Goal: Information Seeking & Learning: Learn about a topic

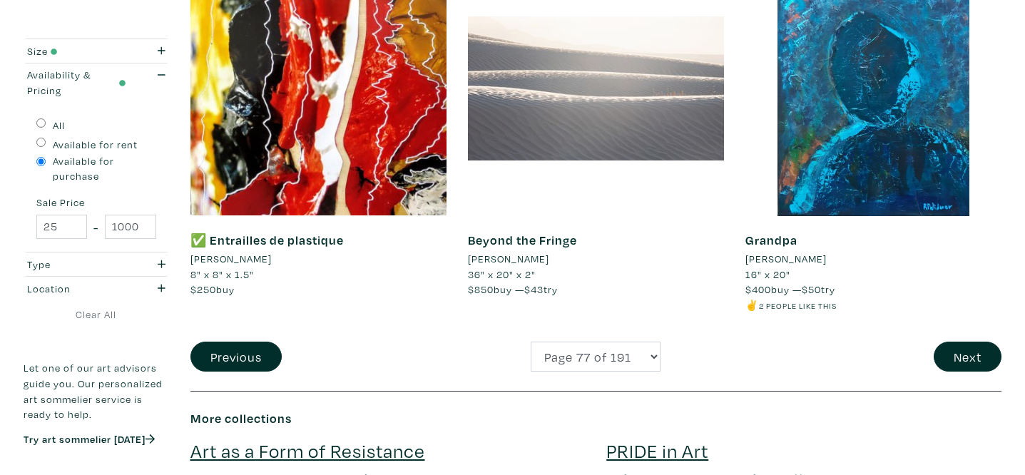
scroll to position [2952, 0]
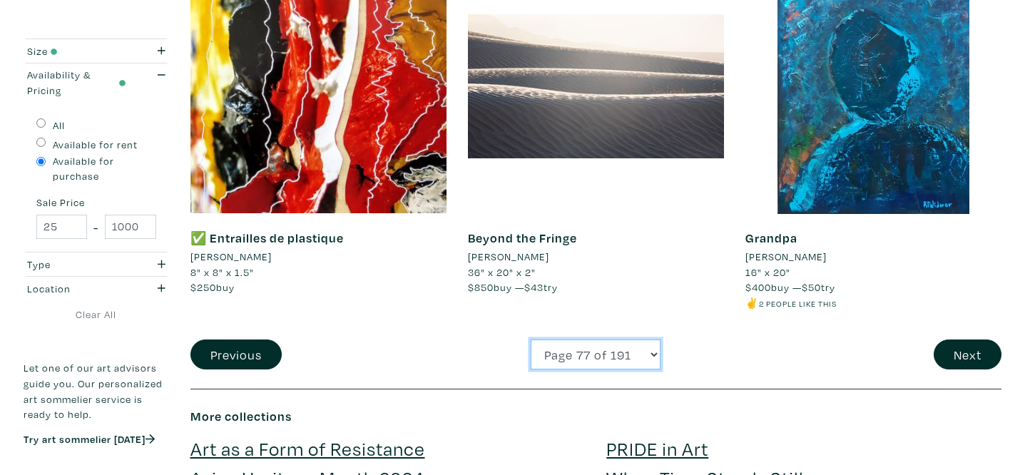
click at [626, 346] on select "Page 1 of 191 Page 2 of 191 Page 3 of 191 Page 4 of 191 Page 5 of 191 Page 6 of…" at bounding box center [596, 355] width 130 height 31
select select "175"
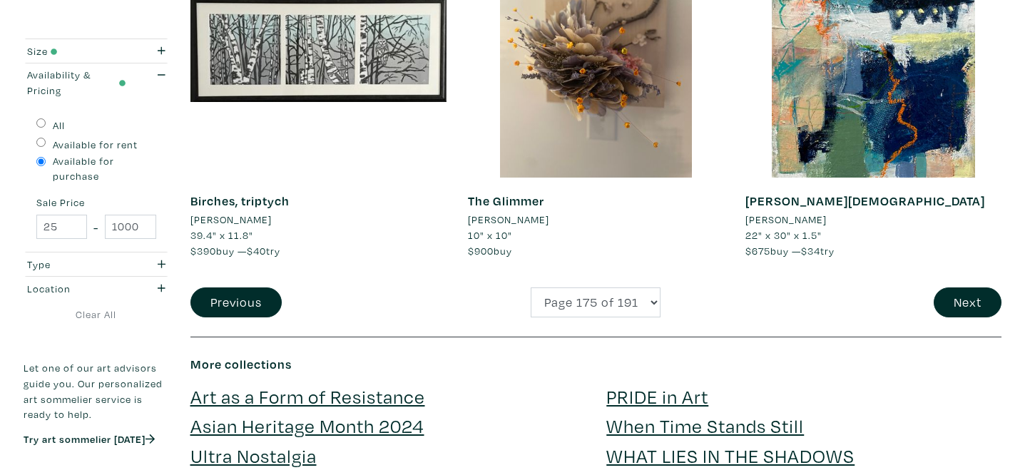
scroll to position [2902, 0]
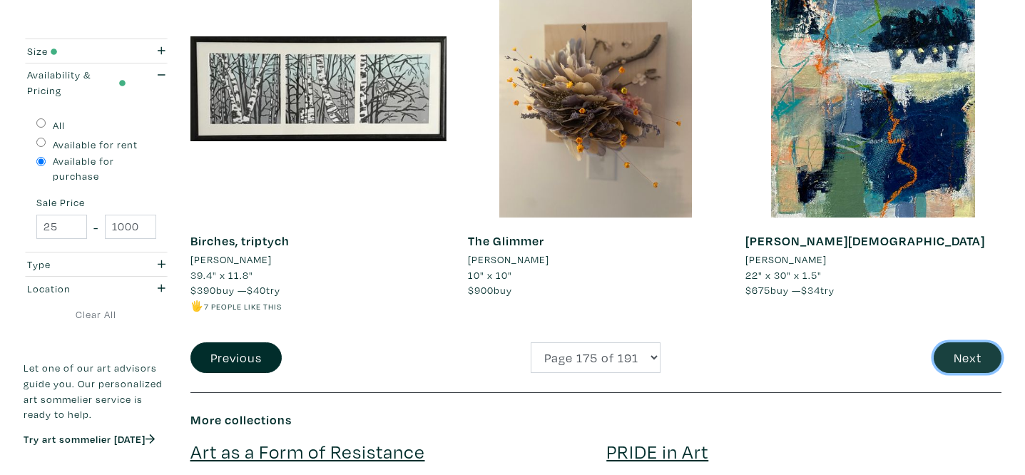
click at [959, 362] on button "Next" at bounding box center [968, 357] width 68 height 31
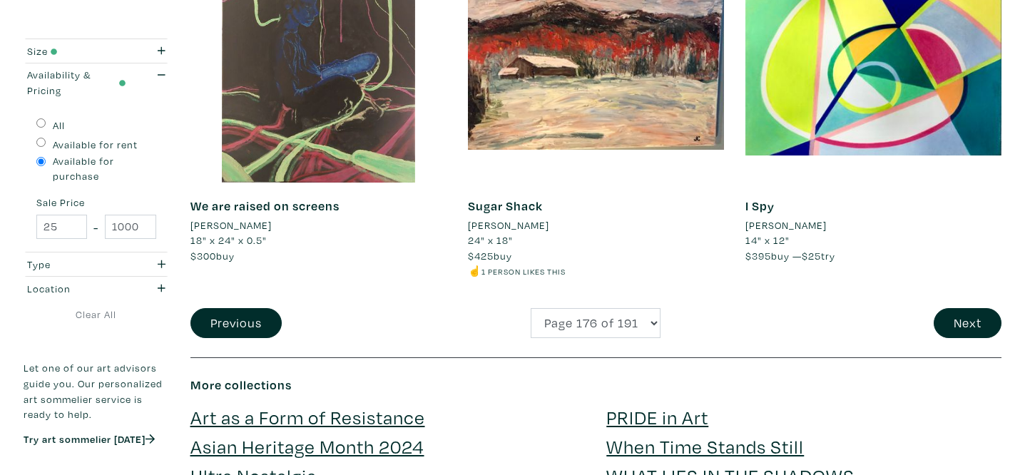
scroll to position [2998, 0]
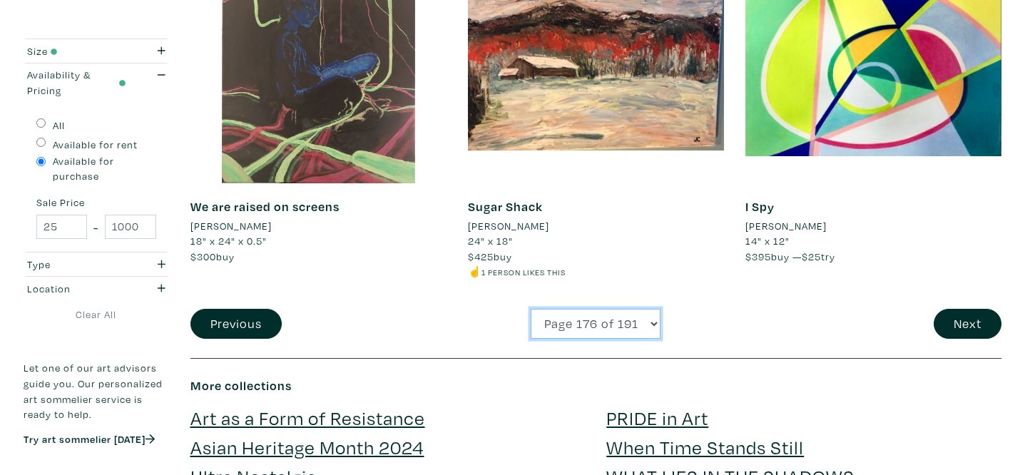
click at [611, 322] on select "Page 1 of 191 Page 2 of 191 Page 3 of 191 Page 4 of 191 Page 5 of 191 Page 6 of…" at bounding box center [596, 324] width 130 height 31
select select "179"
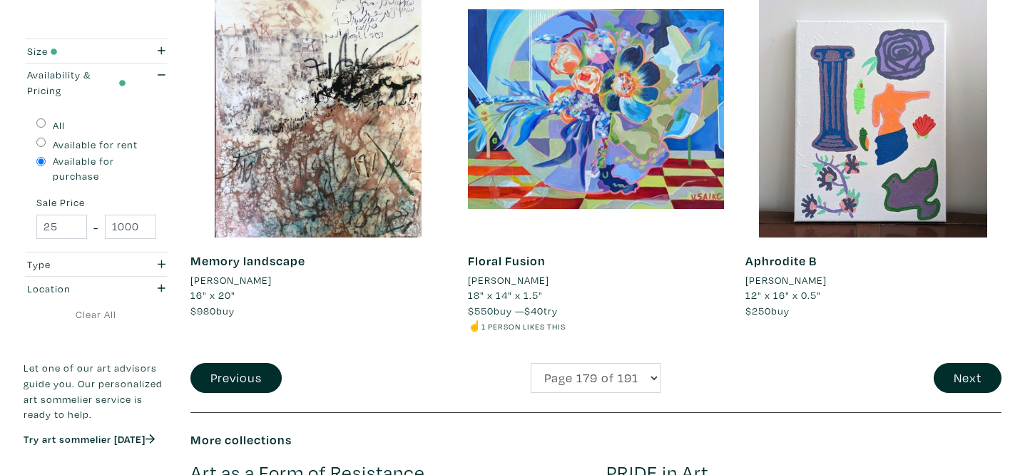
scroll to position [2961, 0]
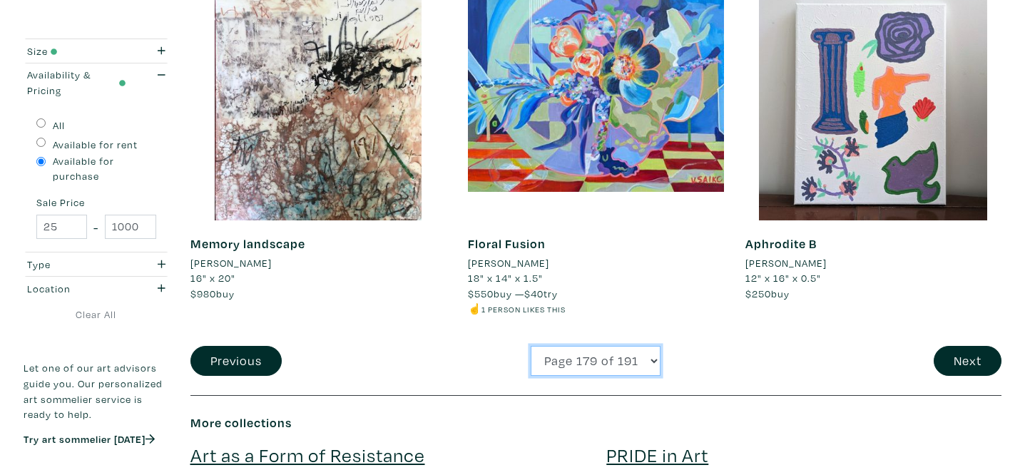
click at [609, 361] on select "Page 1 of 191 Page 2 of 191 Page 3 of 191 Page 4 of 191 Page 5 of 191 Page 6 of…" at bounding box center [596, 361] width 130 height 31
select select "189"
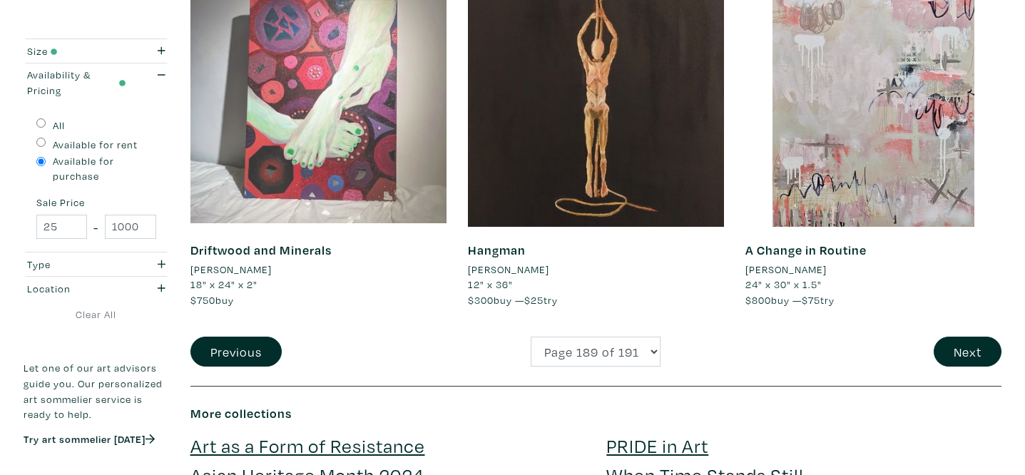
scroll to position [2971, 0]
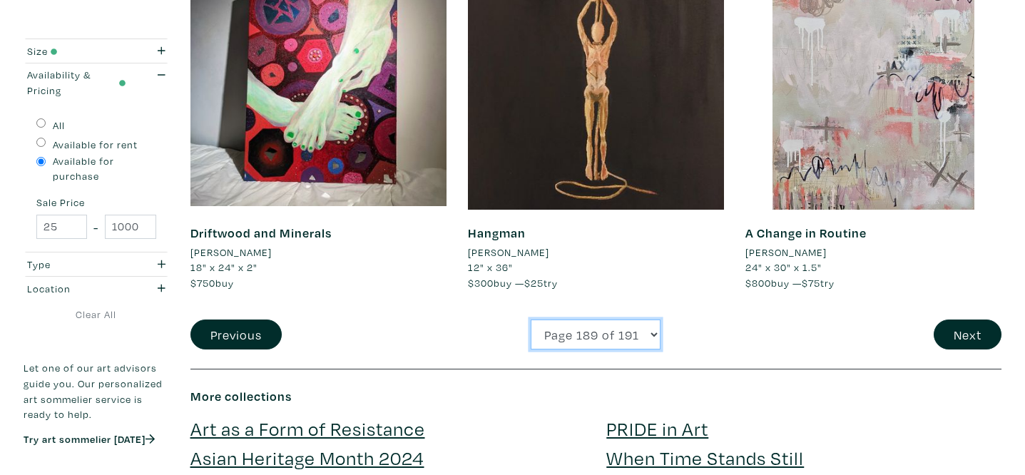
click at [586, 344] on select "Page 1 of 191 Page 2 of 191 Page 3 of 191 Page 4 of 191 Page 5 of 191 Page 6 of…" at bounding box center [596, 335] width 130 height 31
select select "71"
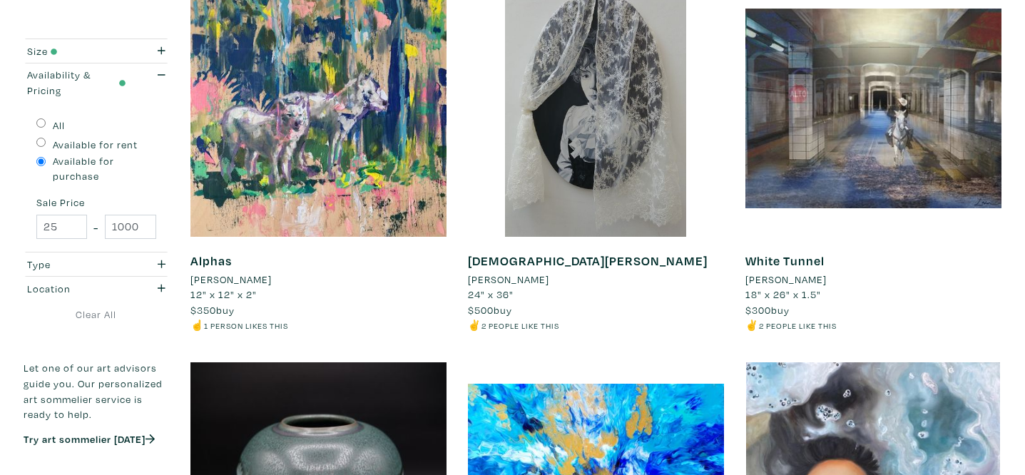
scroll to position [2167, 0]
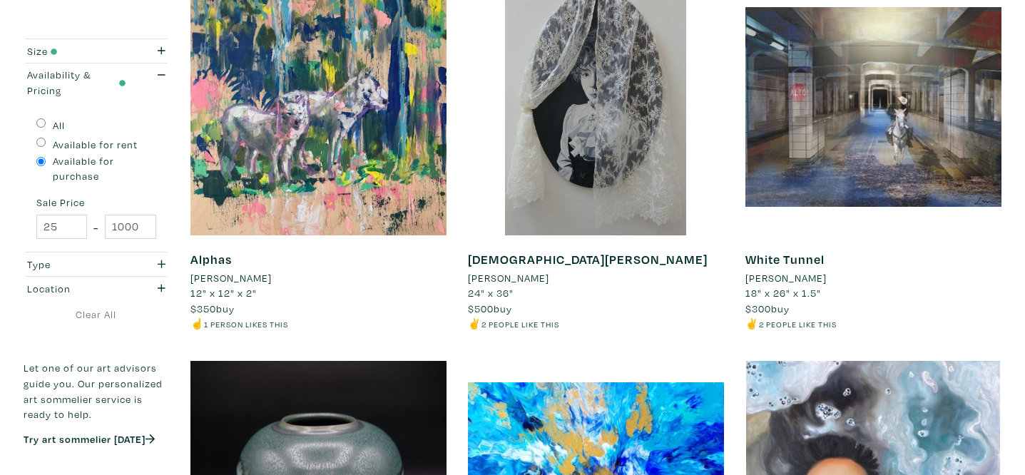
click at [268, 273] on li "[PERSON_NAME]" at bounding box center [230, 278] width 81 height 16
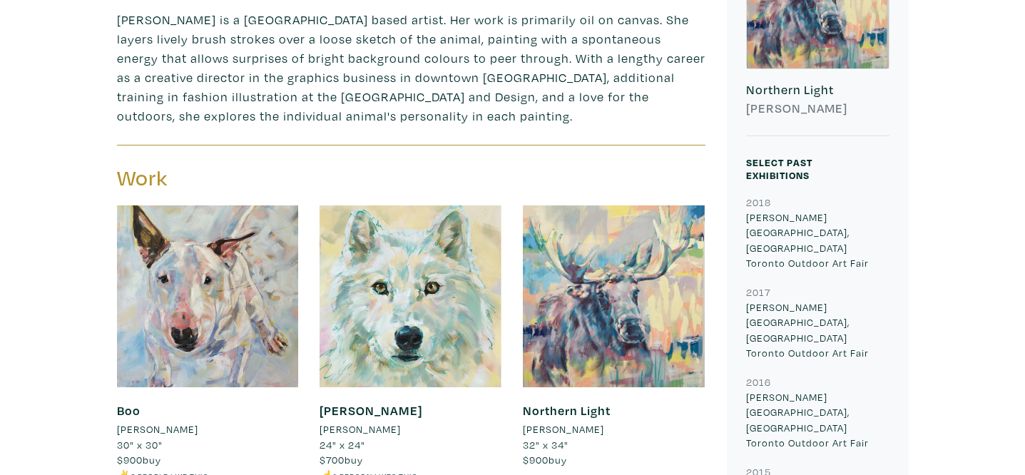
scroll to position [385, 0]
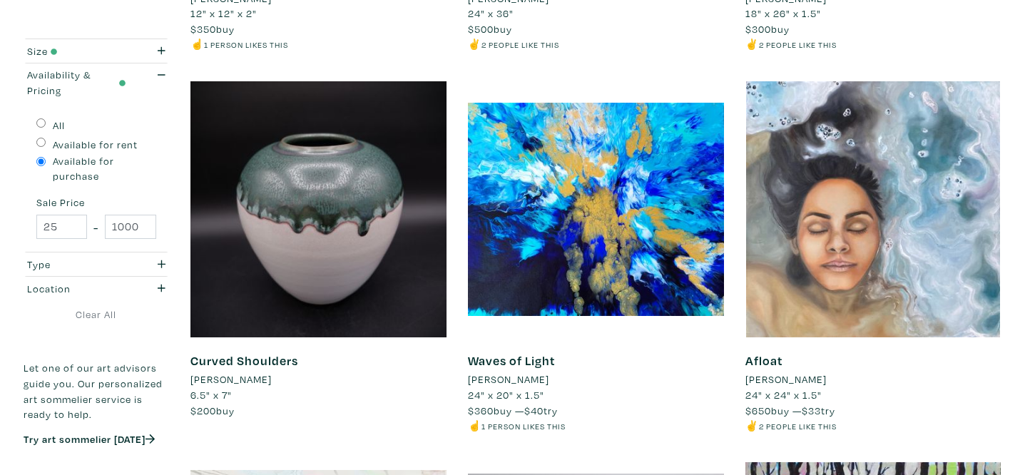
click at [809, 381] on li "[PERSON_NAME]" at bounding box center [786, 380] width 81 height 16
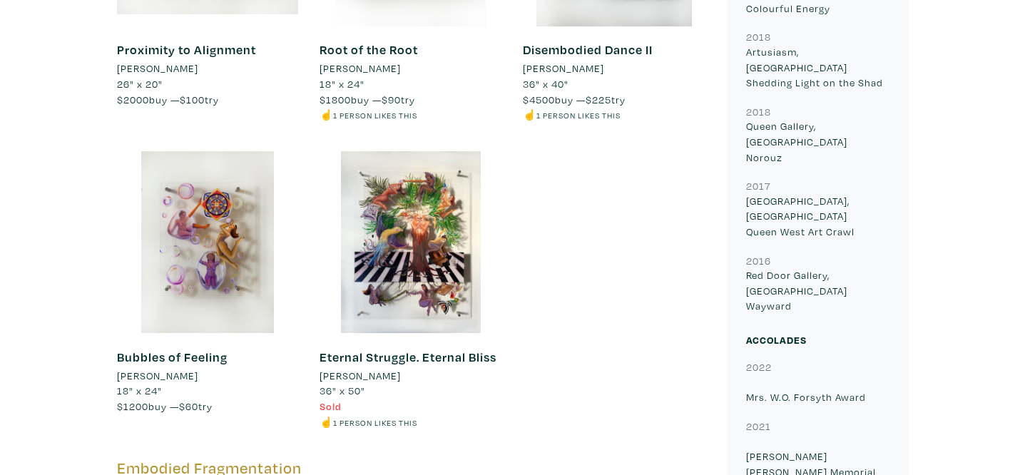
scroll to position [1771, 0]
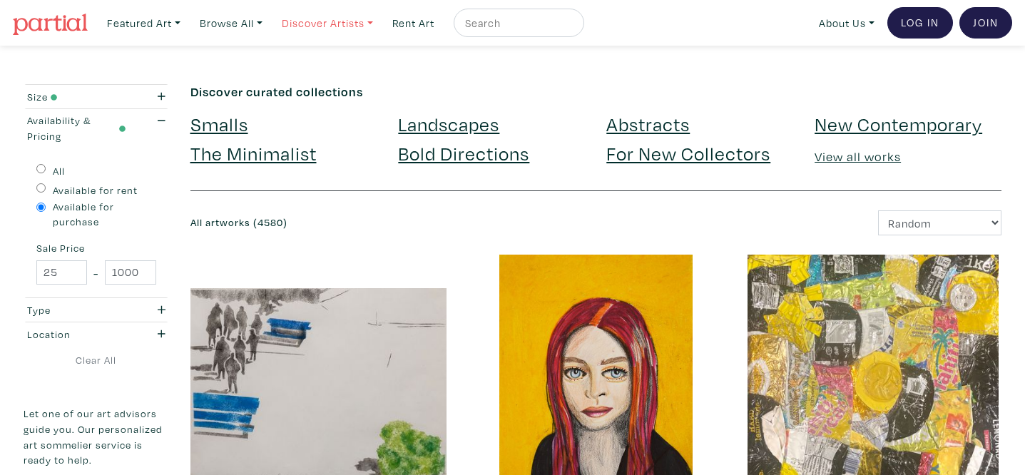
click at [187, 24] on link "Discover Artists" at bounding box center [144, 23] width 86 height 29
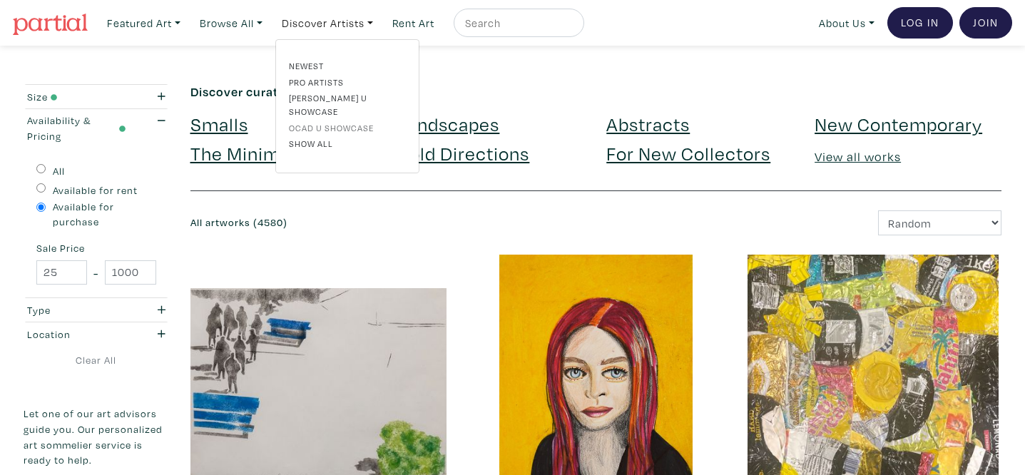
click at [341, 121] on link "OCAD U Showcase" at bounding box center [347, 127] width 117 height 13
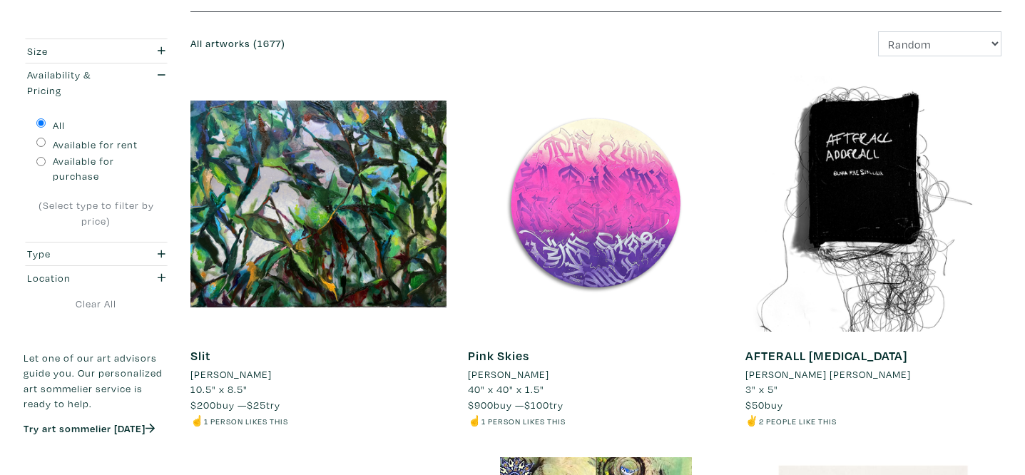
scroll to position [239, 0]
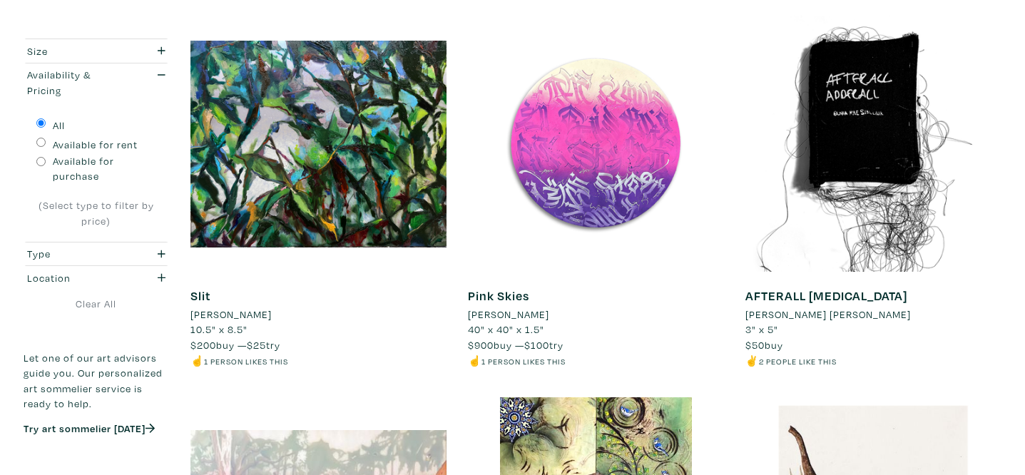
click at [811, 315] on li "[PERSON_NAME] [PERSON_NAME]" at bounding box center [829, 315] width 166 height 16
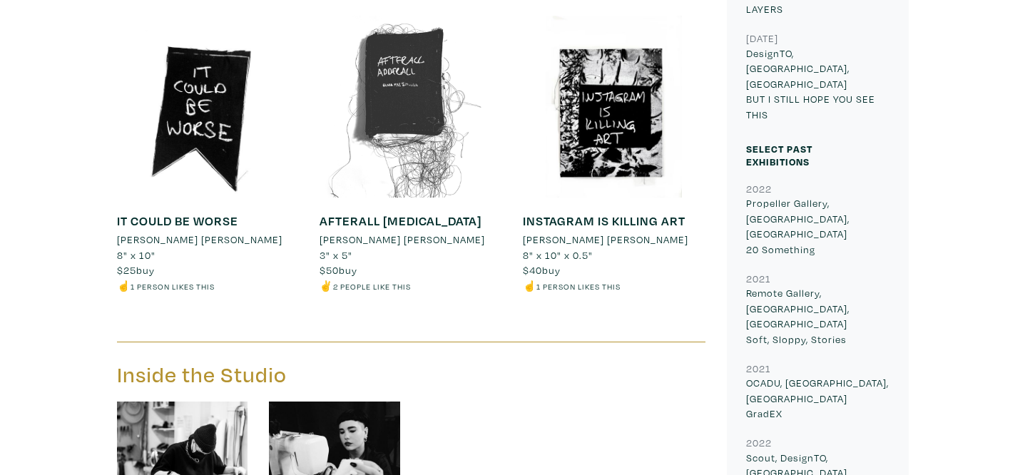
scroll to position [705, 0]
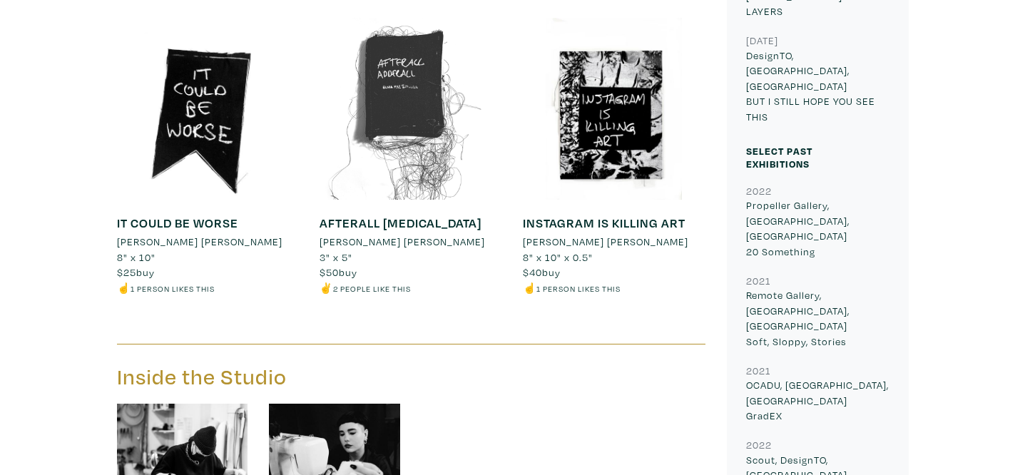
click at [422, 130] on div at bounding box center [411, 109] width 182 height 182
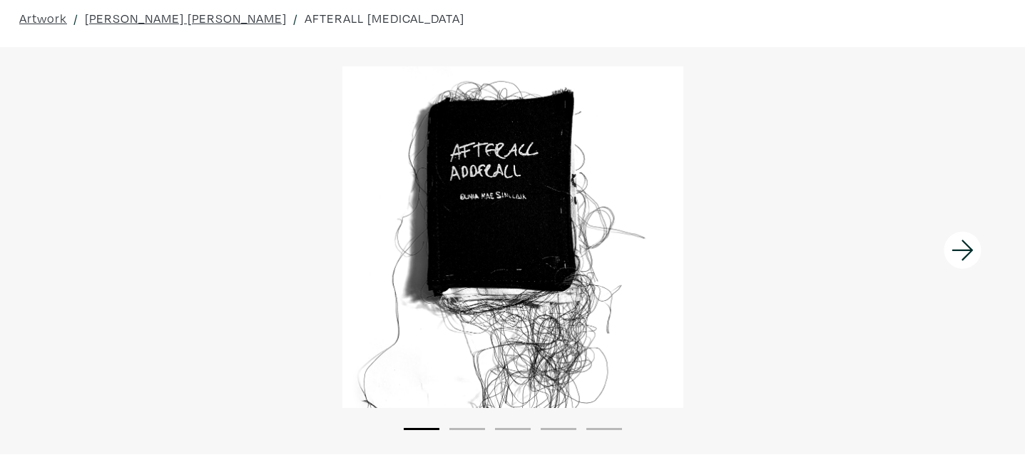
scroll to position [86, 0]
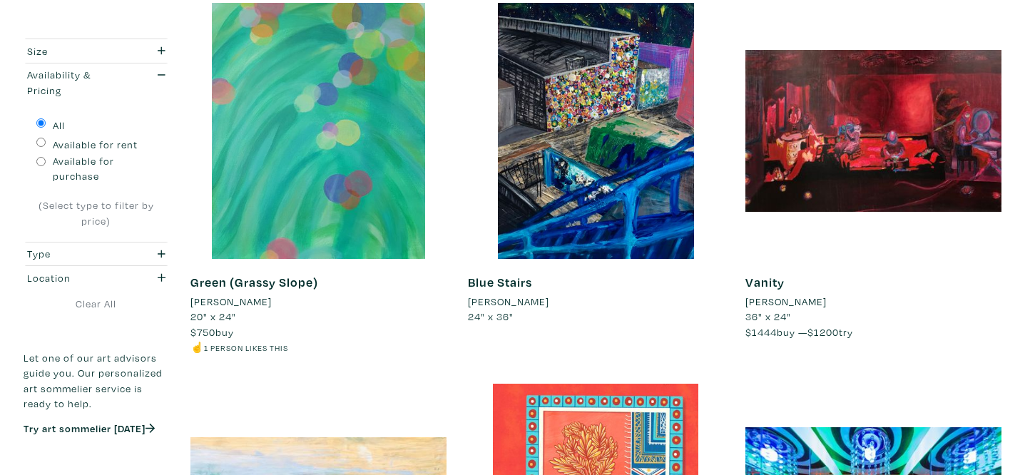
scroll to position [1779, 0]
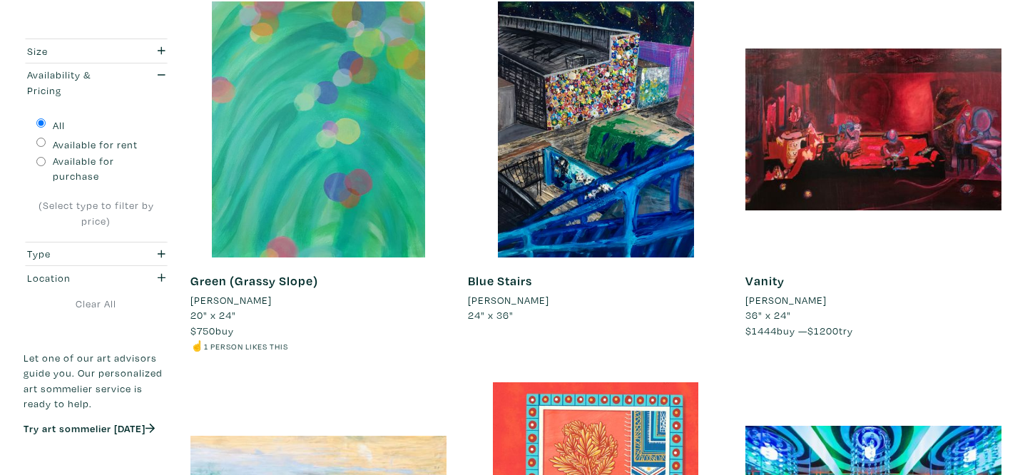
click at [515, 300] on li "Sara Abulkarim" at bounding box center [508, 301] width 81 height 16
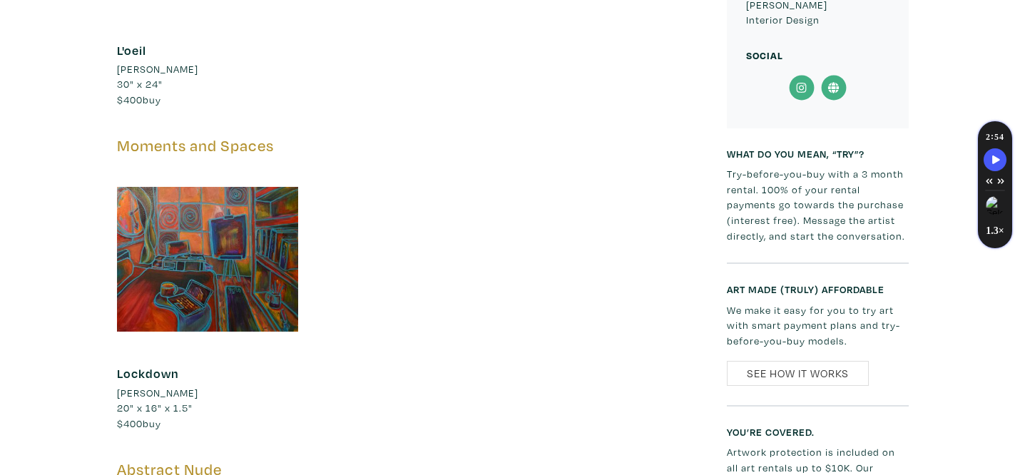
scroll to position [1698, 0]
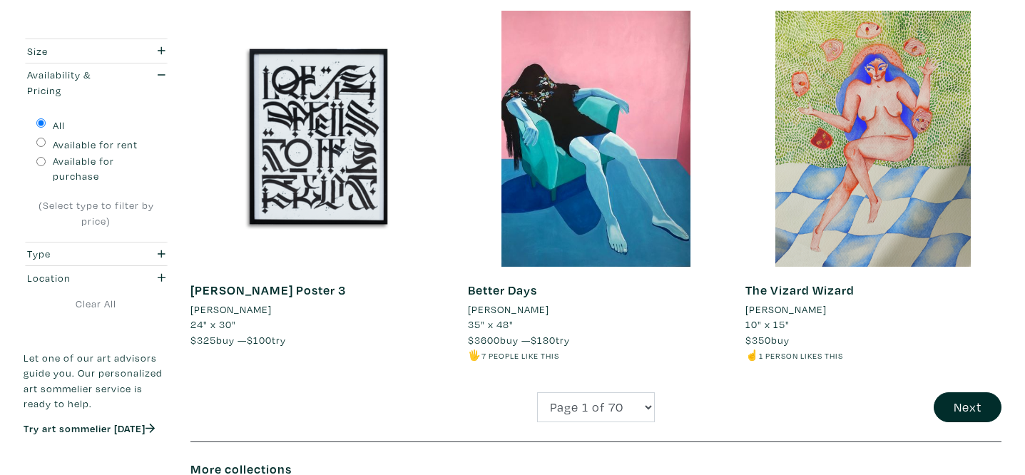
scroll to position [2918, 0]
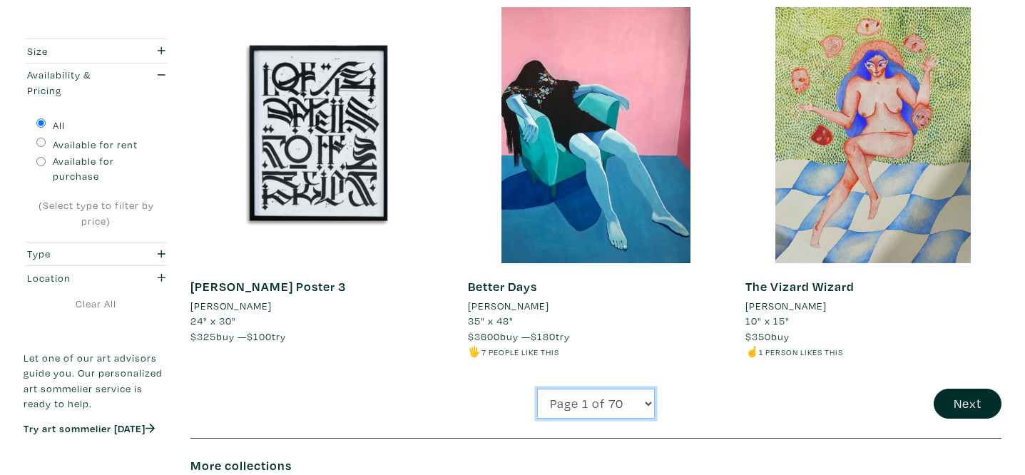
click at [579, 410] on select "Page 1 of 70 Page 2 of 70 Page 3 of 70 Page 4 of 70 Page 5 of 70 Page 6 of 70 P…" at bounding box center [596, 404] width 118 height 31
select select "19"
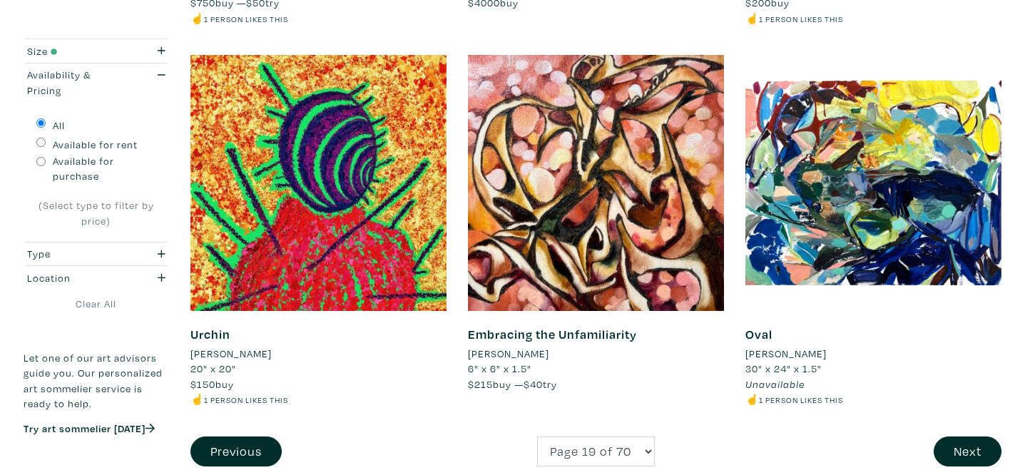
scroll to position [2918, 0]
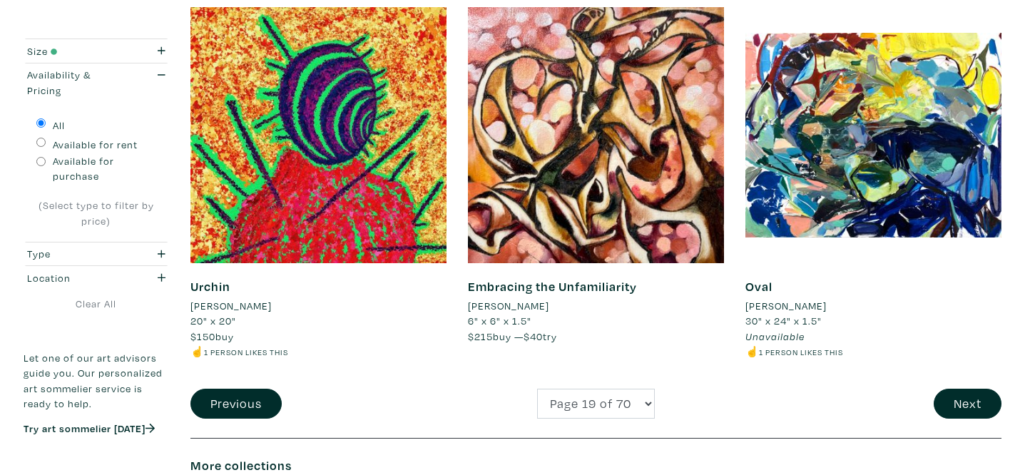
click at [255, 305] on li "[PERSON_NAME]" at bounding box center [230, 306] width 81 height 16
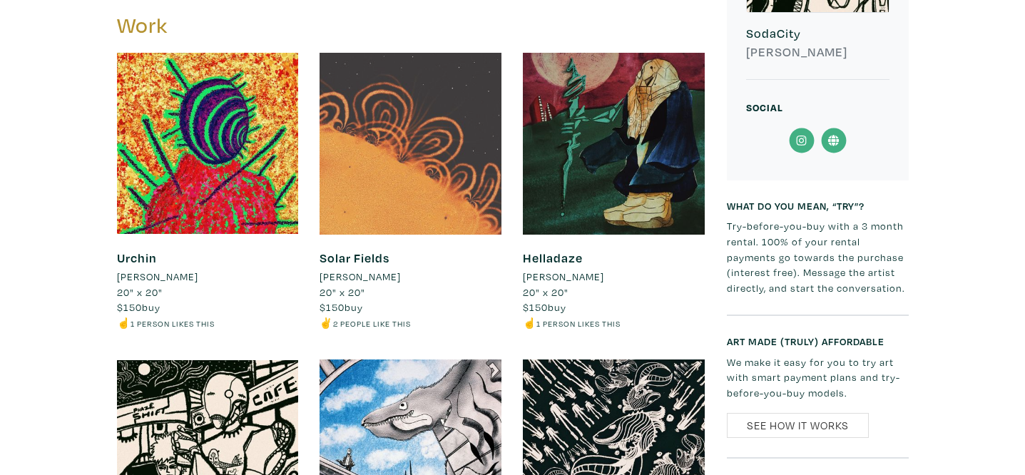
scroll to position [512, 0]
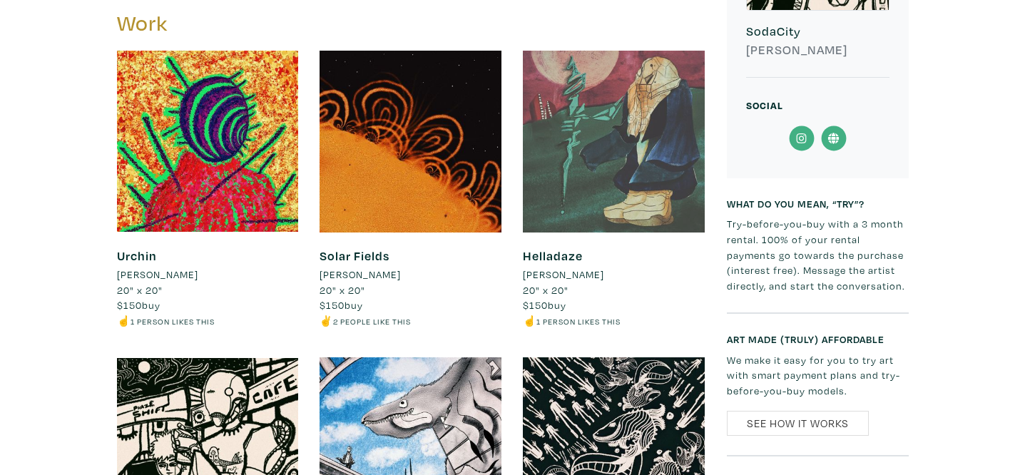
click at [584, 195] on div at bounding box center [614, 142] width 182 height 182
